Goal: Information Seeking & Learning: Learn about a topic

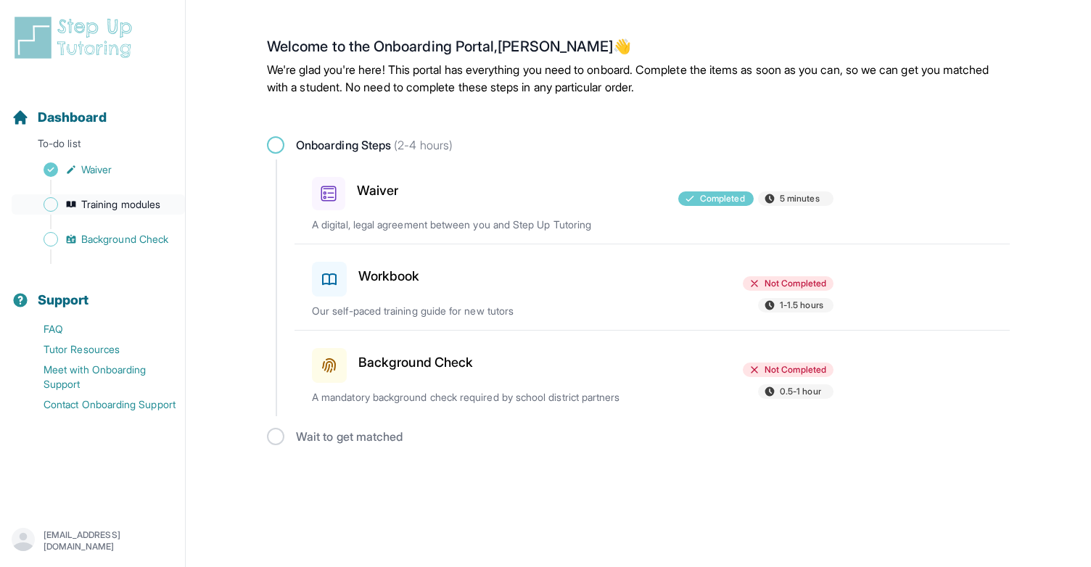
click at [103, 202] on span "Training modules" at bounding box center [120, 204] width 79 height 15
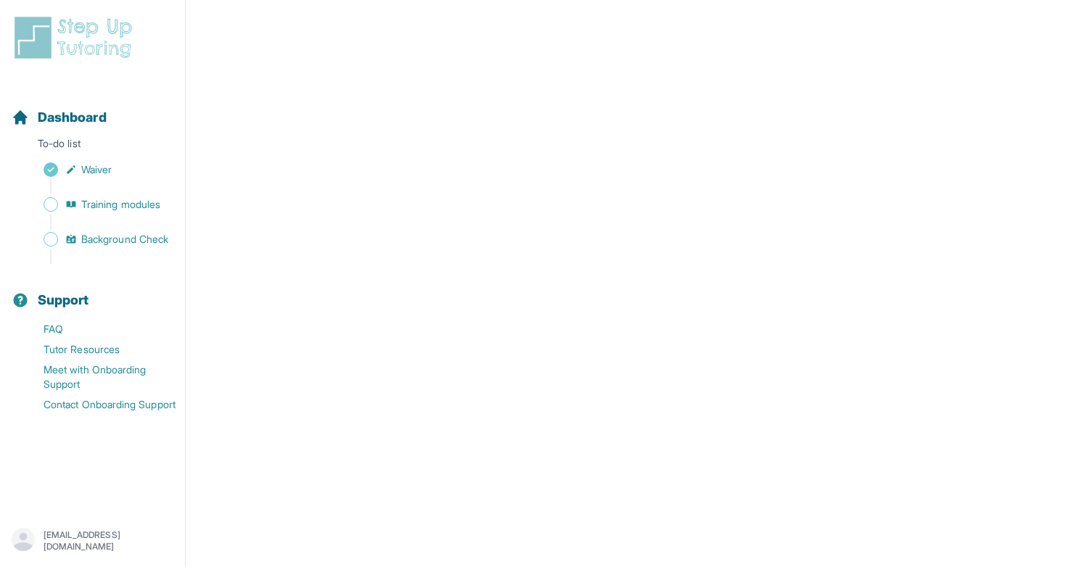
scroll to position [296, 0]
click at [93, 345] on link "Tutor Resources" at bounding box center [98, 350] width 173 height 20
